Goal: Find specific page/section: Find specific page/section

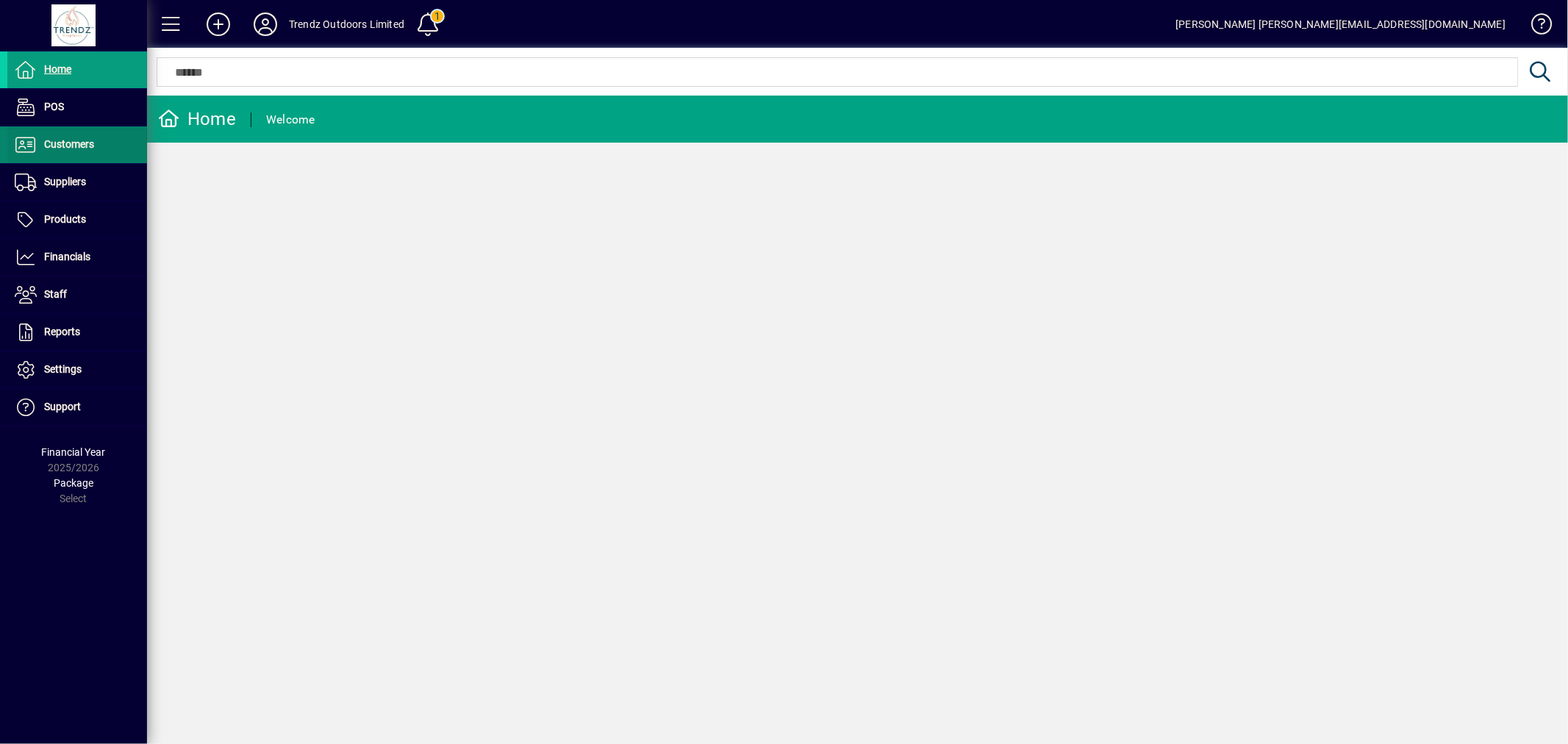
click at [108, 140] on span at bounding box center [77, 145] width 140 height 35
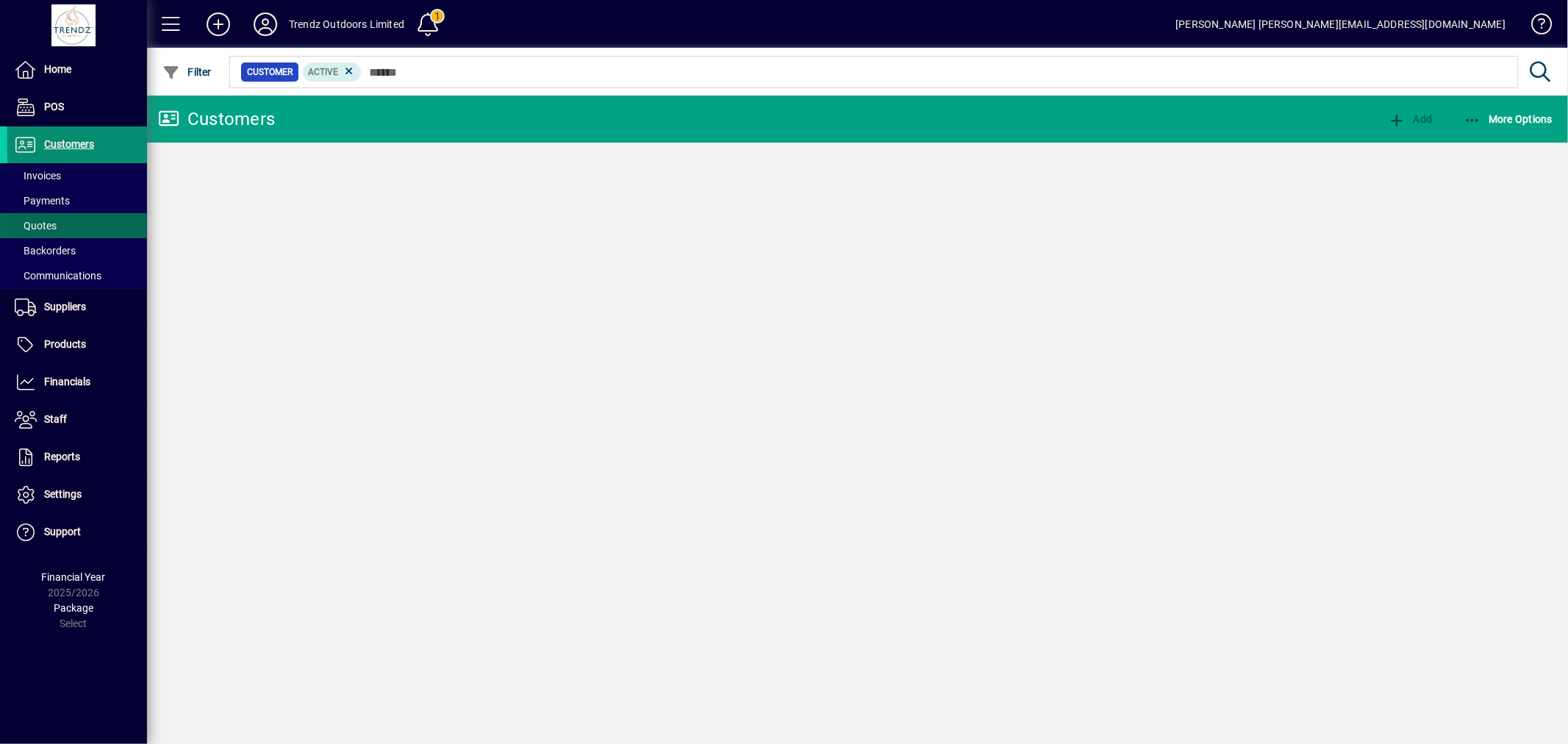
click at [55, 217] on span at bounding box center [77, 226] width 140 height 35
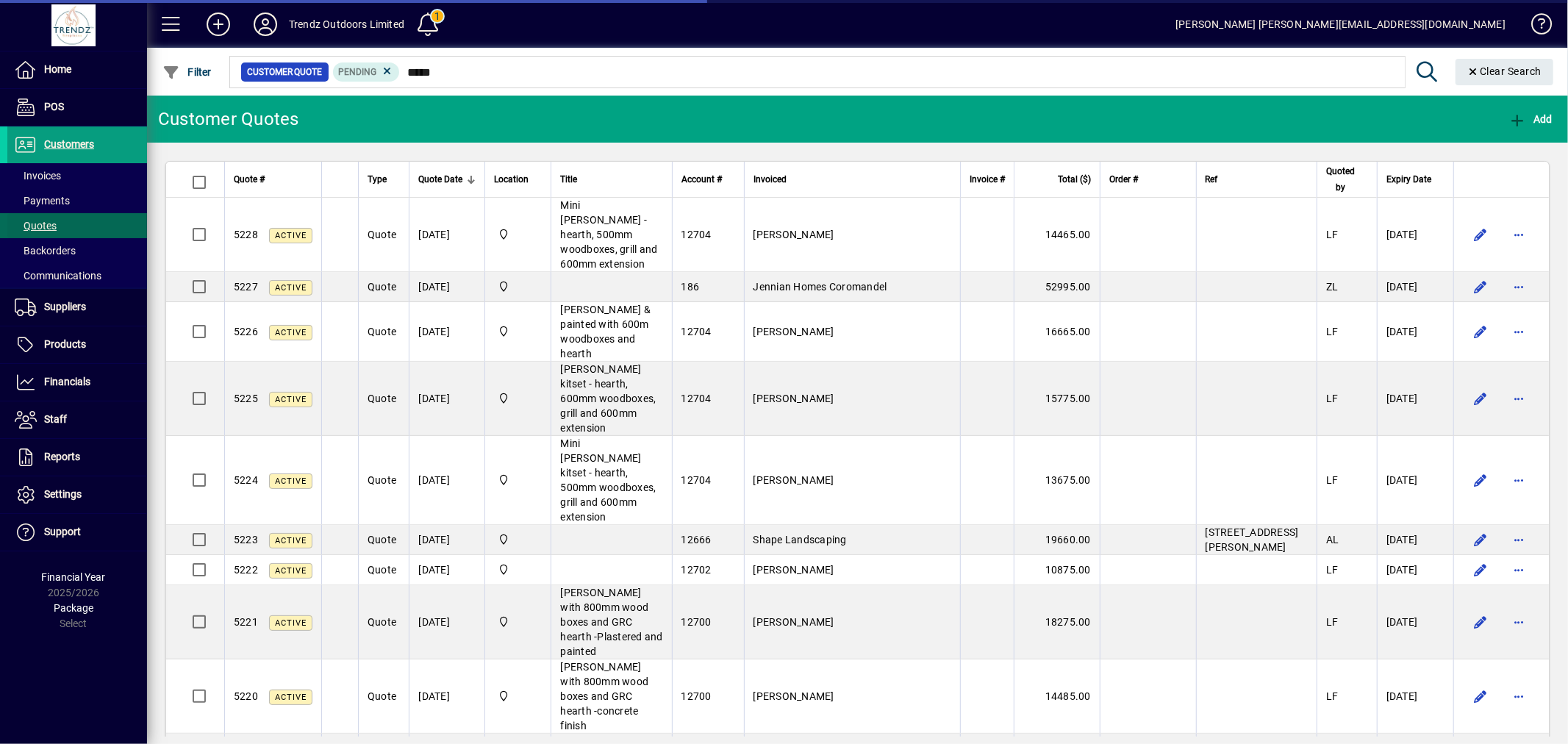
type input "*****"
